Goal: Task Accomplishment & Management: Manage account settings

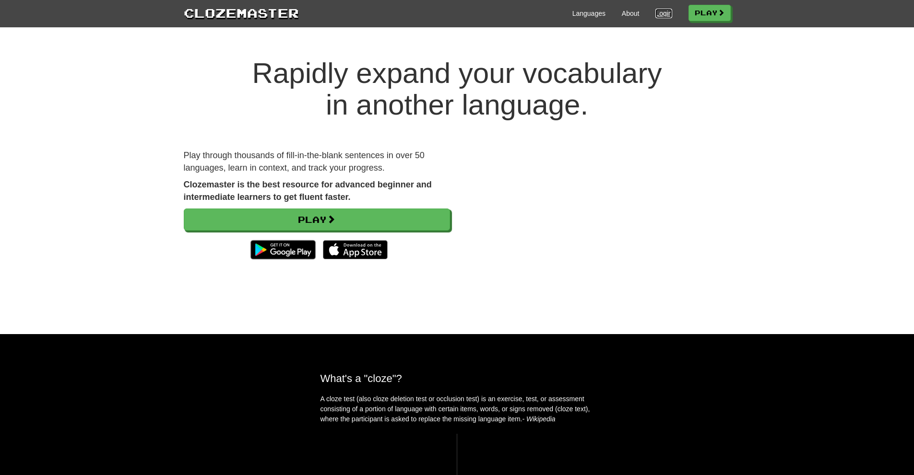
click at [665, 14] on link "Login" at bounding box center [663, 14] width 16 height 10
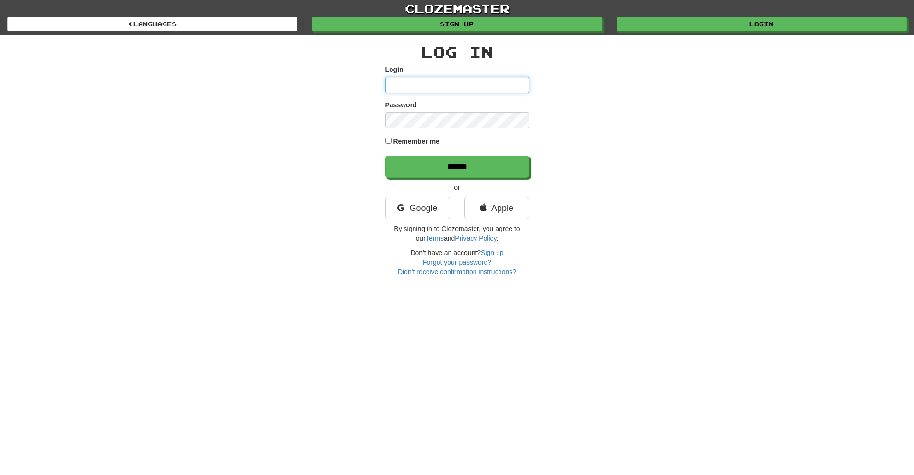
click at [418, 84] on input "Login" at bounding box center [457, 85] width 144 height 16
click at [418, 112] on div "Password" at bounding box center [457, 114] width 144 height 28
click at [421, 205] on link "Google" at bounding box center [417, 208] width 65 height 22
